Goal: Information Seeking & Learning: Learn about a topic

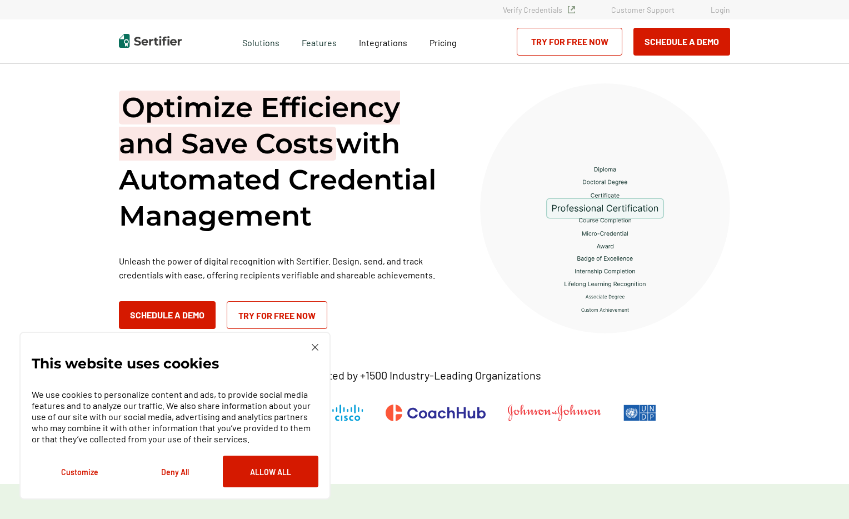
click at [314, 349] on img at bounding box center [315, 347] width 7 height 7
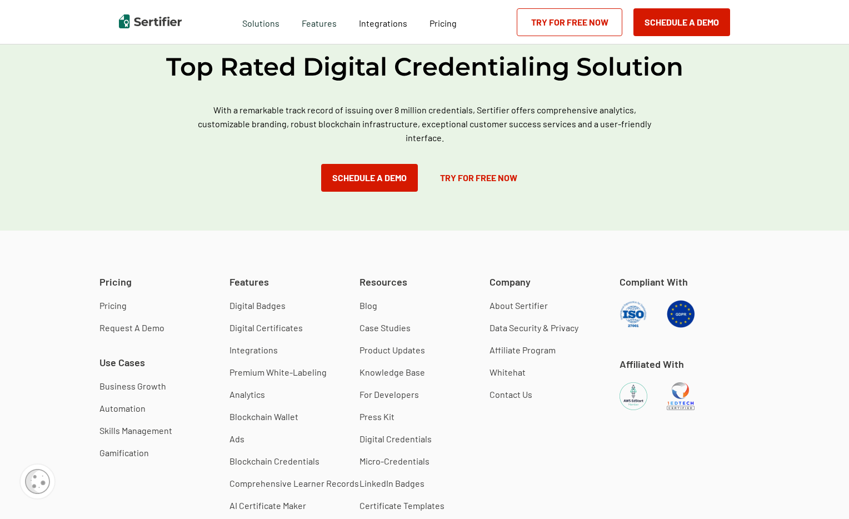
scroll to position [3058, 0]
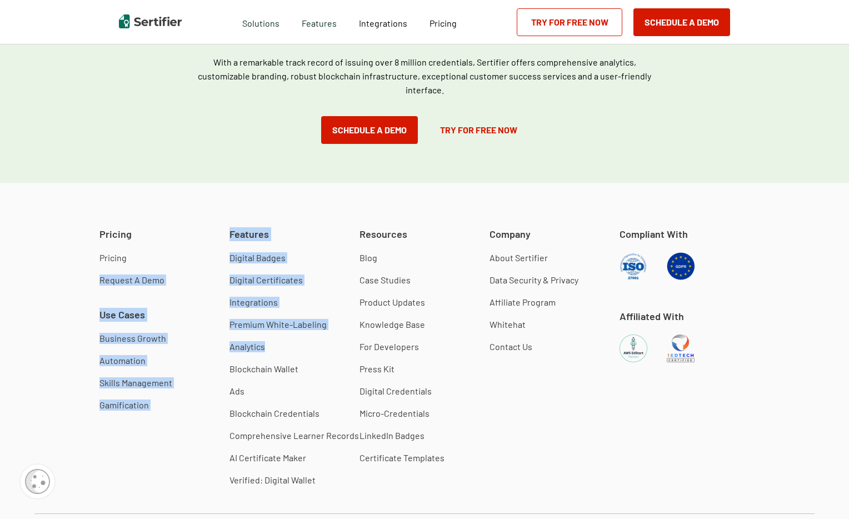
drag, startPoint x: 266, startPoint y: 340, endPoint x: 190, endPoint y: 223, distance: 139.3
click at [190, 223] on div "Pricing Pricing Request A Demo Use Cases Business Growth Automation Skills Mana…" at bounding box center [424, 384] width 849 height 402
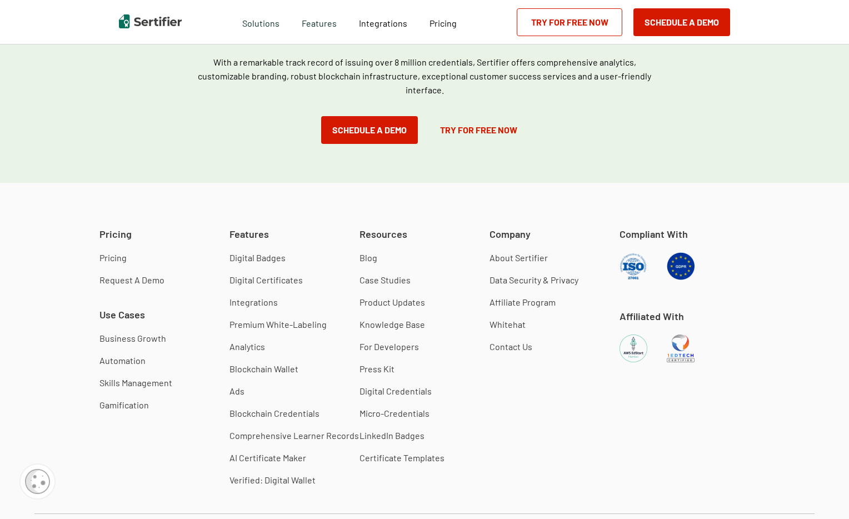
click at [127, 341] on link "Business Growth" at bounding box center [132, 338] width 67 height 11
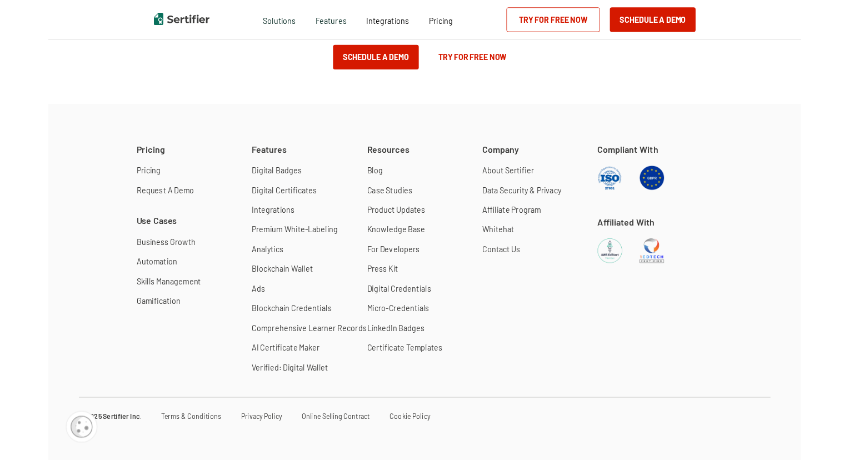
scroll to position [1989, 0]
